Goal: Task Accomplishment & Management: Manage account settings

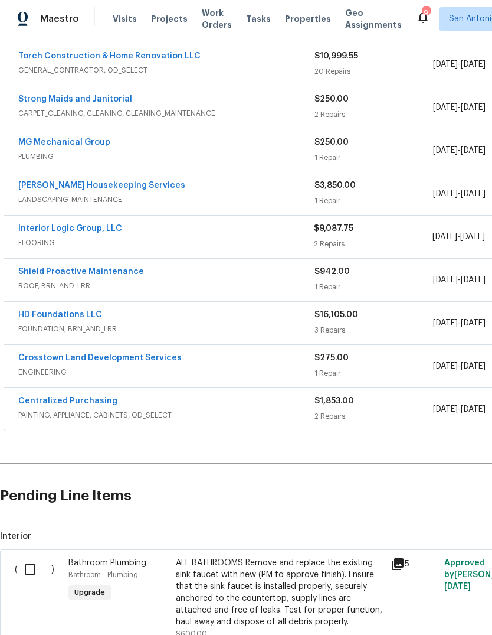
scroll to position [264, 0]
click at [79, 231] on link "Interior Logic Group, LLC" at bounding box center [70, 228] width 104 height 8
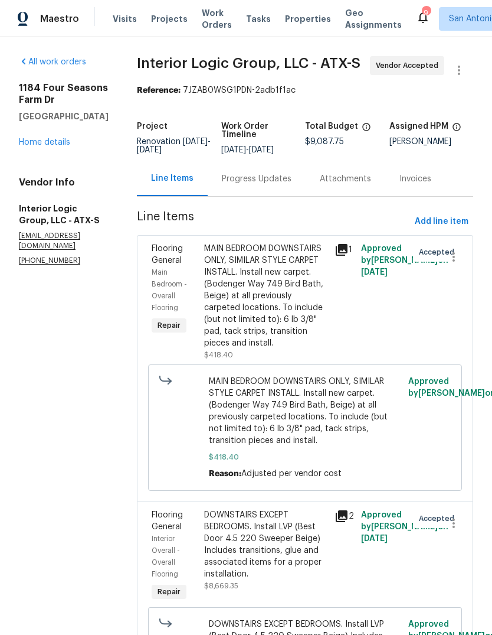
click at [69, 144] on link "Home details" at bounding box center [44, 142] width 51 height 8
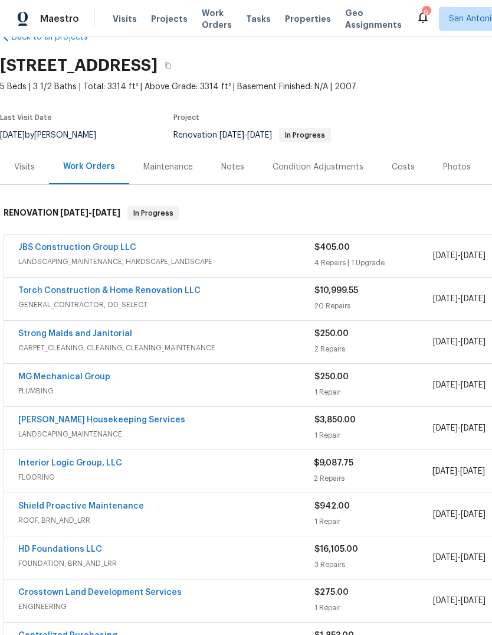
scroll to position [28, 0]
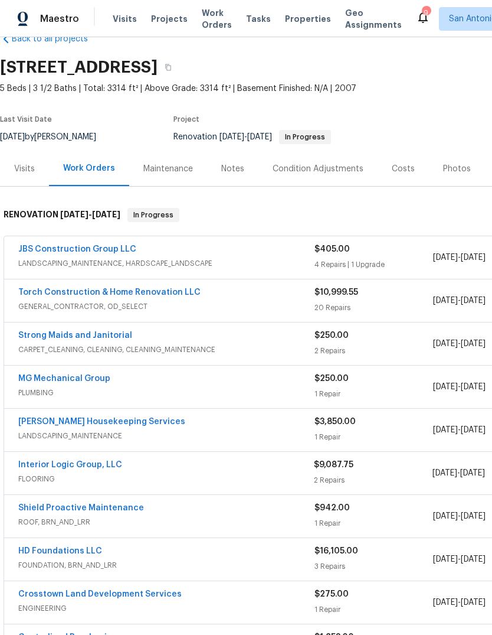
click at [223, 171] on div "Notes" at bounding box center [232, 169] width 23 height 12
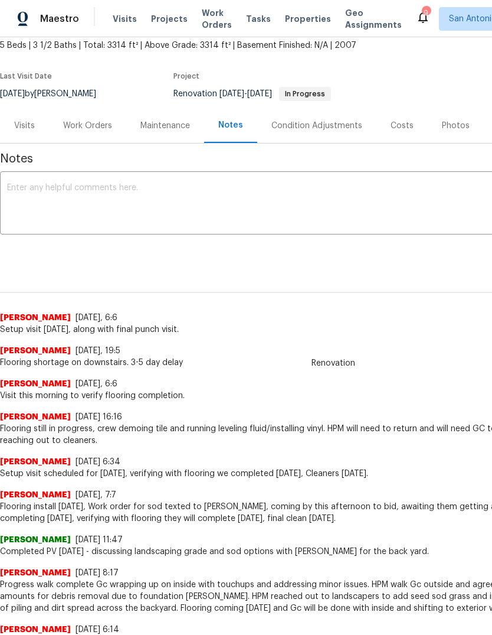
scroll to position [71, 0]
click at [99, 132] on div "Work Orders" at bounding box center [87, 125] width 77 height 35
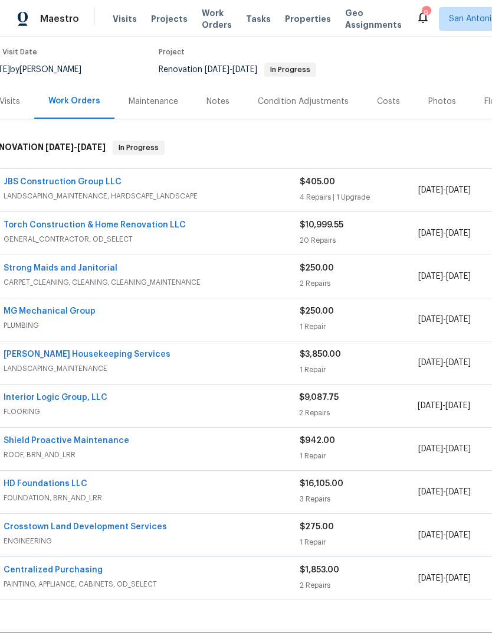
scroll to position [95, 15]
click at [100, 269] on link "Strong Maids and Janitorial" at bounding box center [61, 268] width 114 height 8
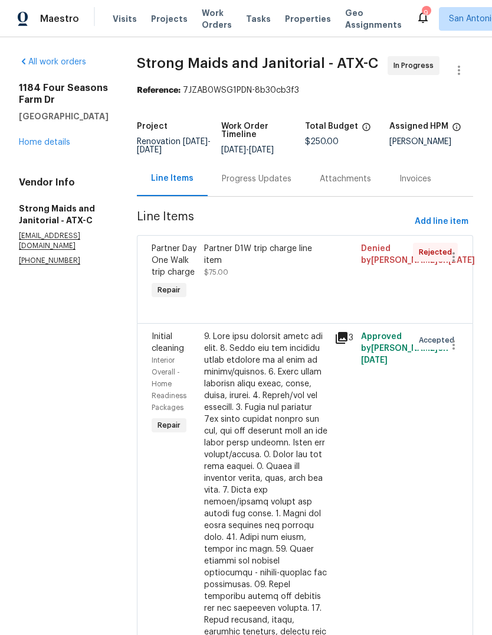
click at [257, 184] on div "Progress Updates" at bounding box center [257, 179] width 70 height 12
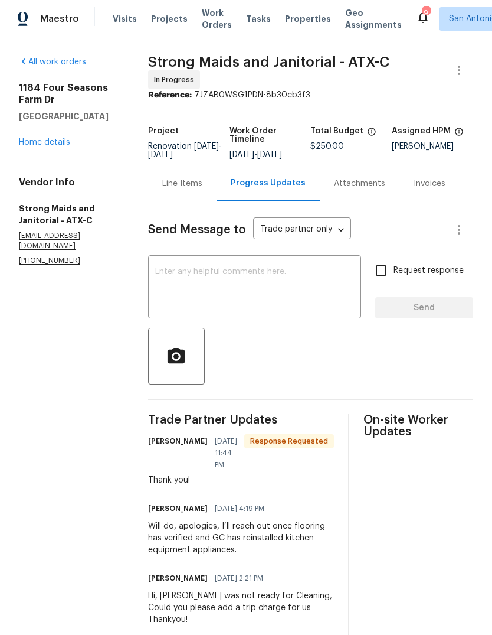
click at [177, 184] on div "Line Items" at bounding box center [182, 184] width 40 height 12
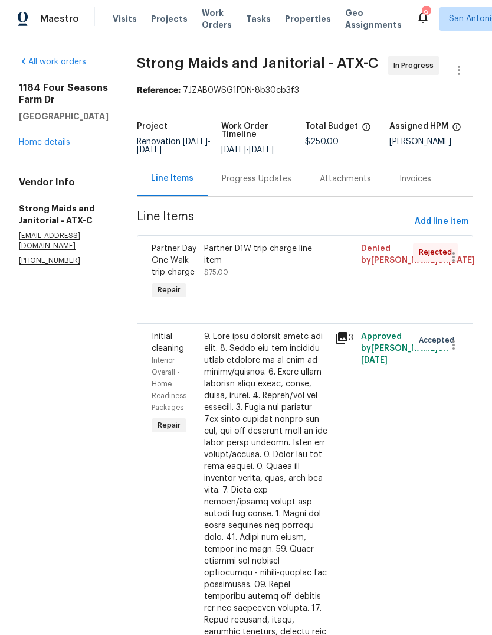
click at [253, 184] on div "Progress Updates" at bounding box center [257, 179] width 70 height 12
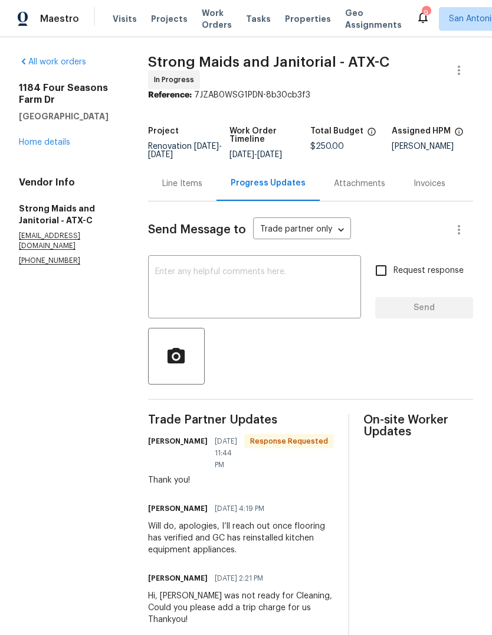
click at [281, 278] on textarea at bounding box center [254, 287] width 199 height 41
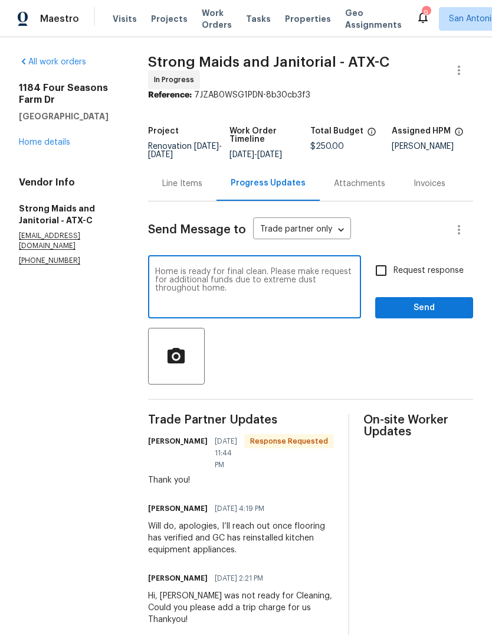
type textarea "Home is ready for final clean. Please make request for additional funds due to …"
click at [422, 315] on span "Send" at bounding box center [424, 308] width 79 height 15
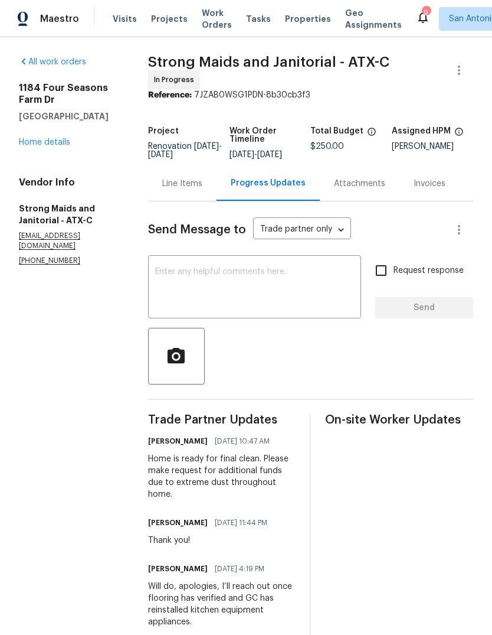
click at [36, 143] on link "Home details" at bounding box center [44, 142] width 51 height 8
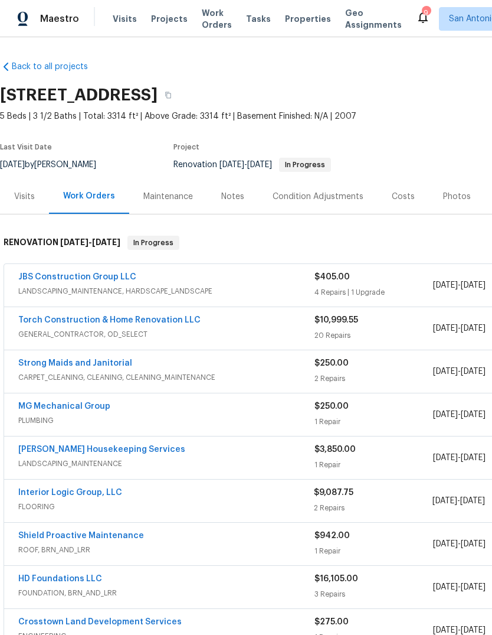
click at [236, 199] on div "Notes" at bounding box center [232, 197] width 23 height 12
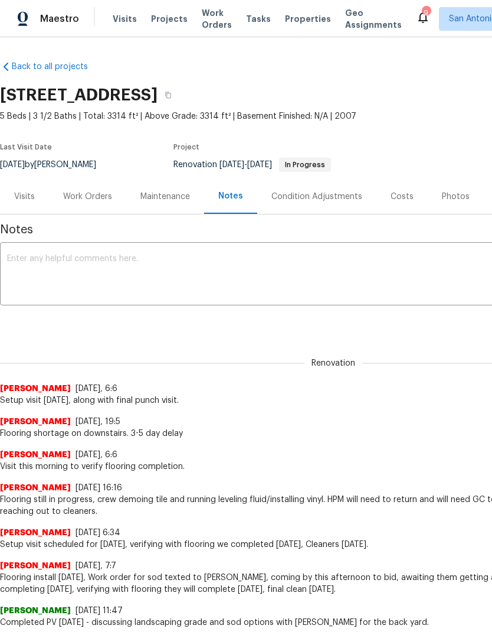
click at [244, 257] on textarea at bounding box center [333, 274] width 653 height 41
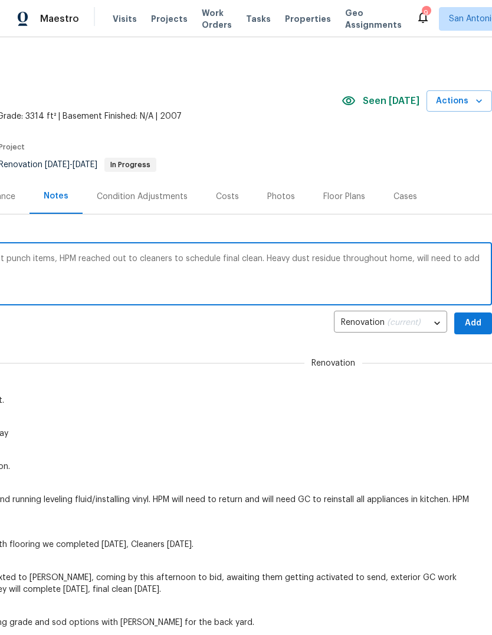
scroll to position [0, 175]
type textarea "Setup complete, GC on site addressing last punch items, HPM reached out to clea…"
click at [473, 323] on span "Add" at bounding box center [473, 323] width 19 height 15
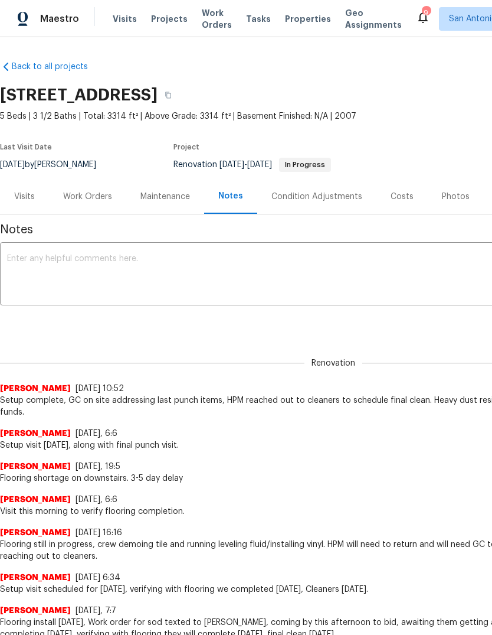
scroll to position [0, 0]
click at [93, 197] on div "Work Orders" at bounding box center [87, 197] width 49 height 12
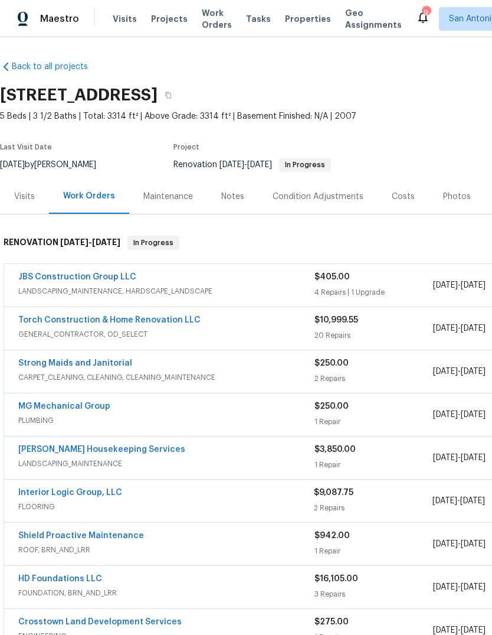
click at [231, 197] on div "Notes" at bounding box center [232, 197] width 23 height 12
